Goal: Find specific page/section: Find specific page/section

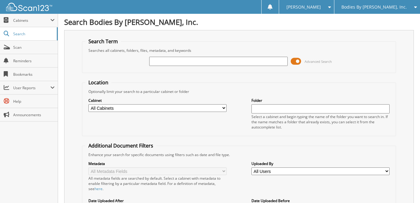
click at [168, 63] on input "text" at bounding box center [218, 61] width 138 height 9
type input "27193"
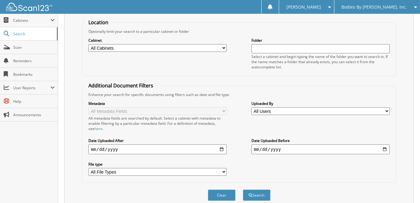
scroll to position [61, 0]
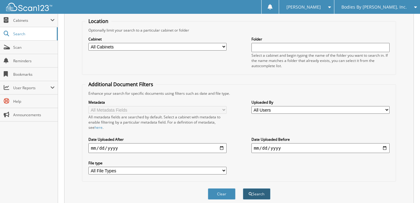
click at [255, 188] on button "Search" at bounding box center [257, 193] width 28 height 11
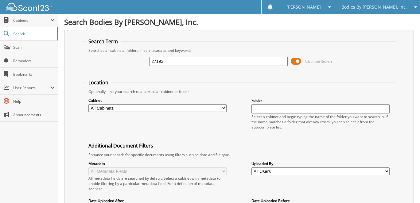
click at [297, 60] on span at bounding box center [295, 61] width 10 height 9
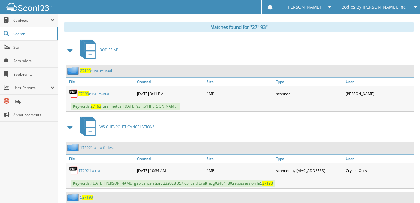
scroll to position [92, 0]
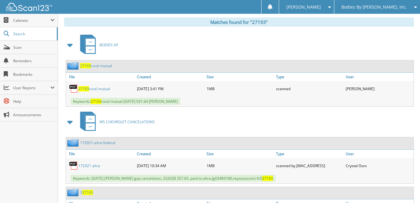
click at [105, 86] on link "27193 rural mutual" at bounding box center [94, 88] width 32 height 5
click at [171, 38] on div "BODIES AP" at bounding box center [238, 45] width 349 height 24
click at [14, 46] on span "Scan" at bounding box center [33, 47] width 41 height 5
